Goal: Information Seeking & Learning: Understand process/instructions

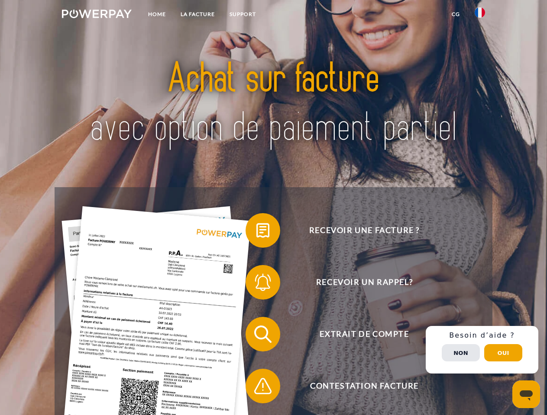
click at [97, 15] on img at bounding box center [97, 14] width 70 height 9
click at [480, 15] on img at bounding box center [479, 12] width 10 height 10
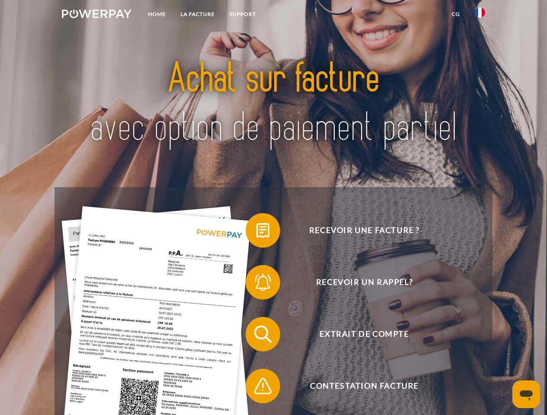
click at [455, 14] on link "CG" at bounding box center [455, 14] width 23 height 16
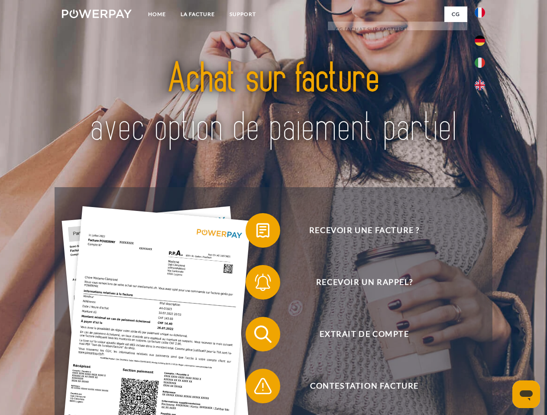
click at [256, 232] on span at bounding box center [249, 230] width 43 height 43
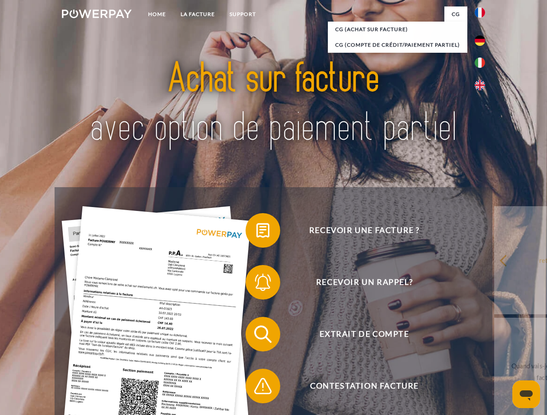
click at [256, 284] on span at bounding box center [249, 282] width 43 height 43
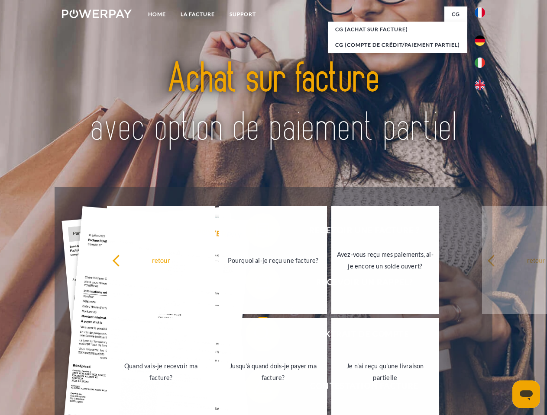
click at [256, 336] on link "Jusqu'à quand dois-je payer ma facture?" at bounding box center [273, 372] width 108 height 108
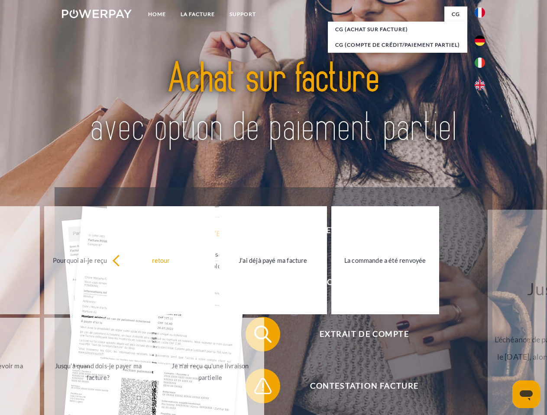
click at [256, 388] on span at bounding box center [249, 386] width 43 height 43
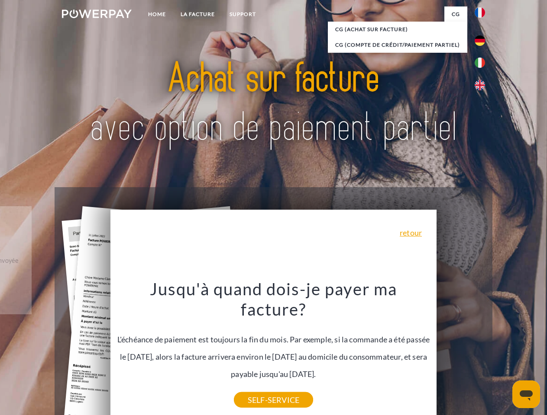
click at [482, 350] on div "Recevoir une facture ? Recevoir un rappel? Extrait de compte retour" at bounding box center [273, 360] width 437 height 346
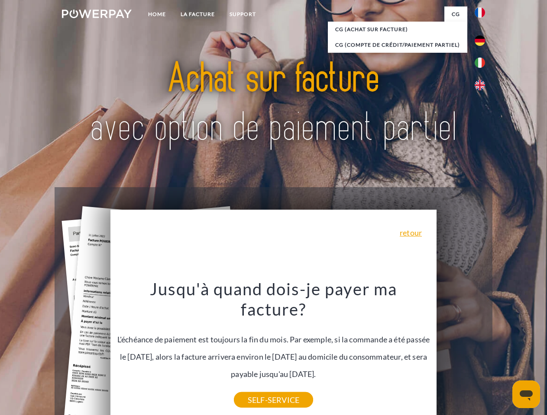
click at [460, 352] on span "Extrait de compte" at bounding box center [364, 334] width 212 height 35
click at [503, 353] on header "Home LA FACTURE Support" at bounding box center [273, 299] width 547 height 598
